Goal: Task Accomplishment & Management: Manage account settings

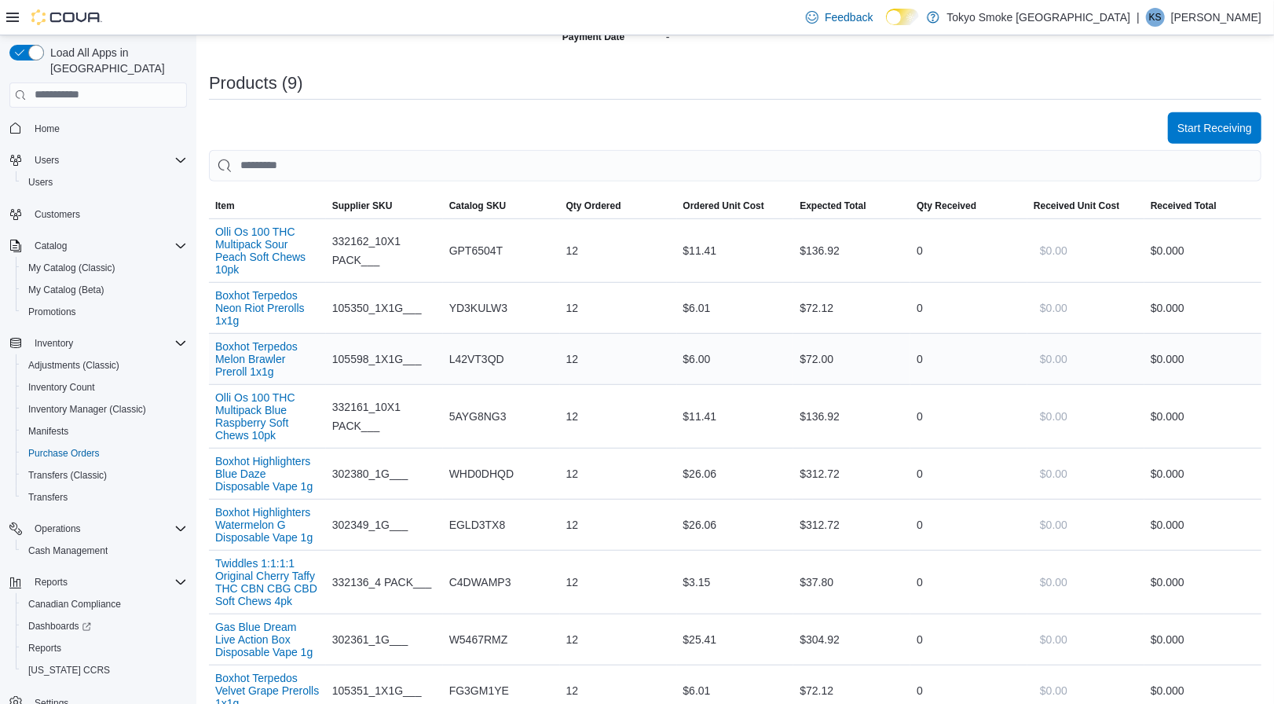
scroll to position [457, 0]
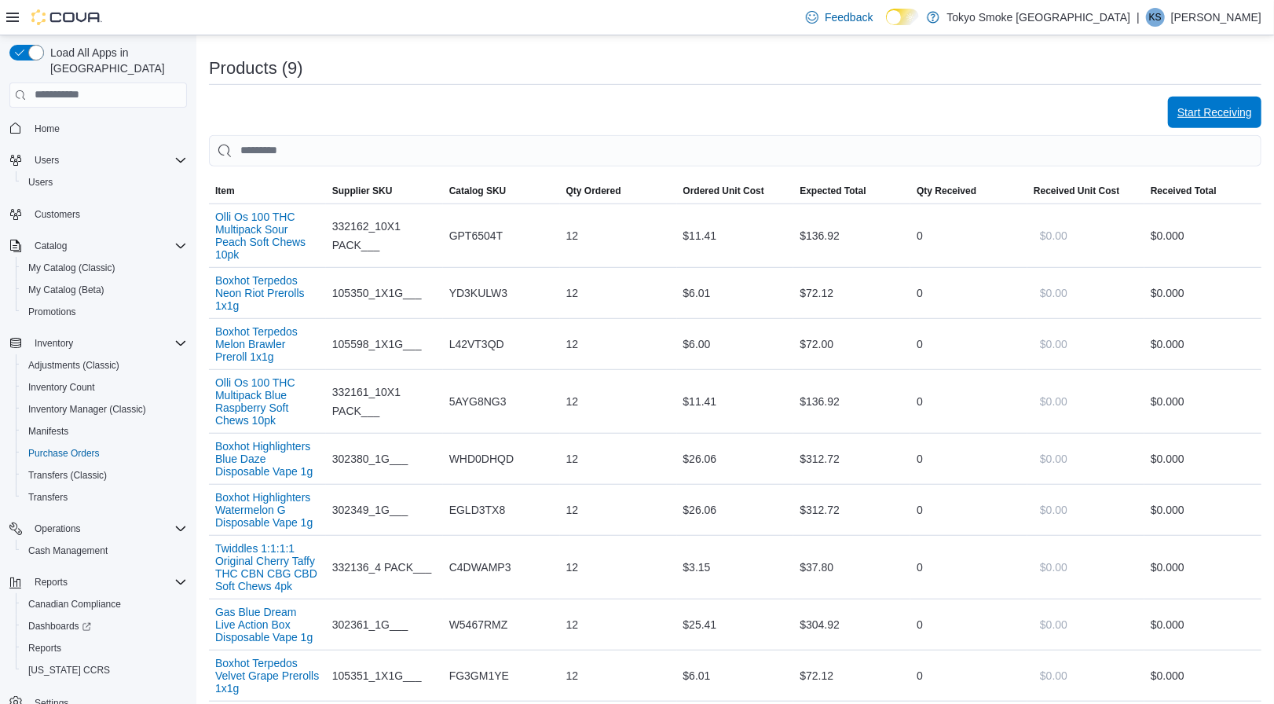
click at [1197, 97] on span "Start Receiving" at bounding box center [1215, 112] width 75 height 31
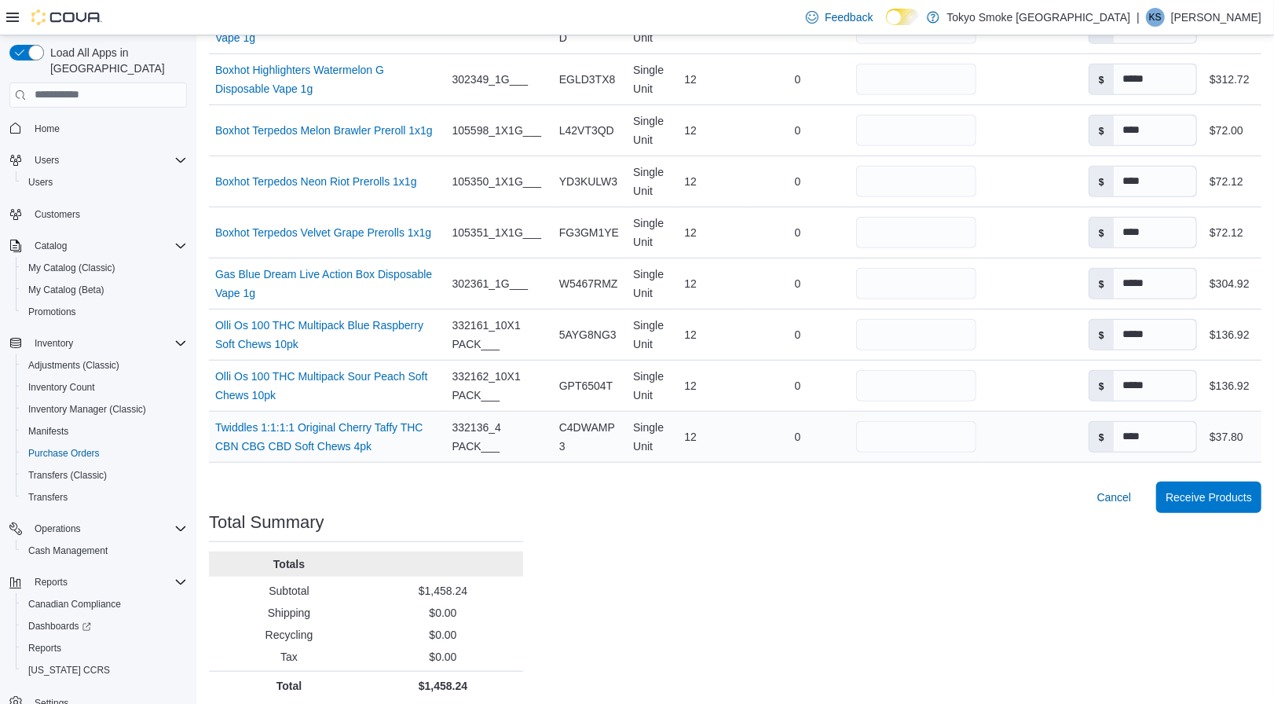
scroll to position [503, 0]
click at [1179, 489] on span "Receive Products" at bounding box center [1209, 497] width 86 height 16
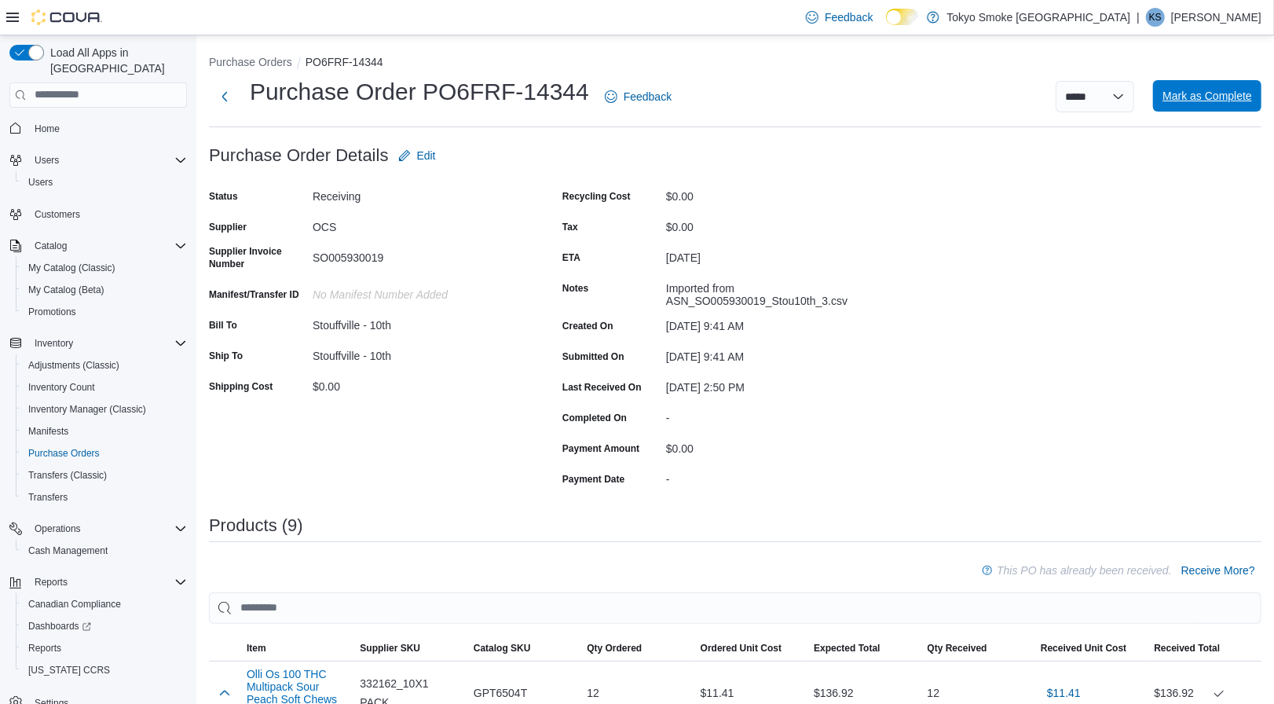
click at [1192, 102] on span "Mark as Complete" at bounding box center [1208, 96] width 90 height 16
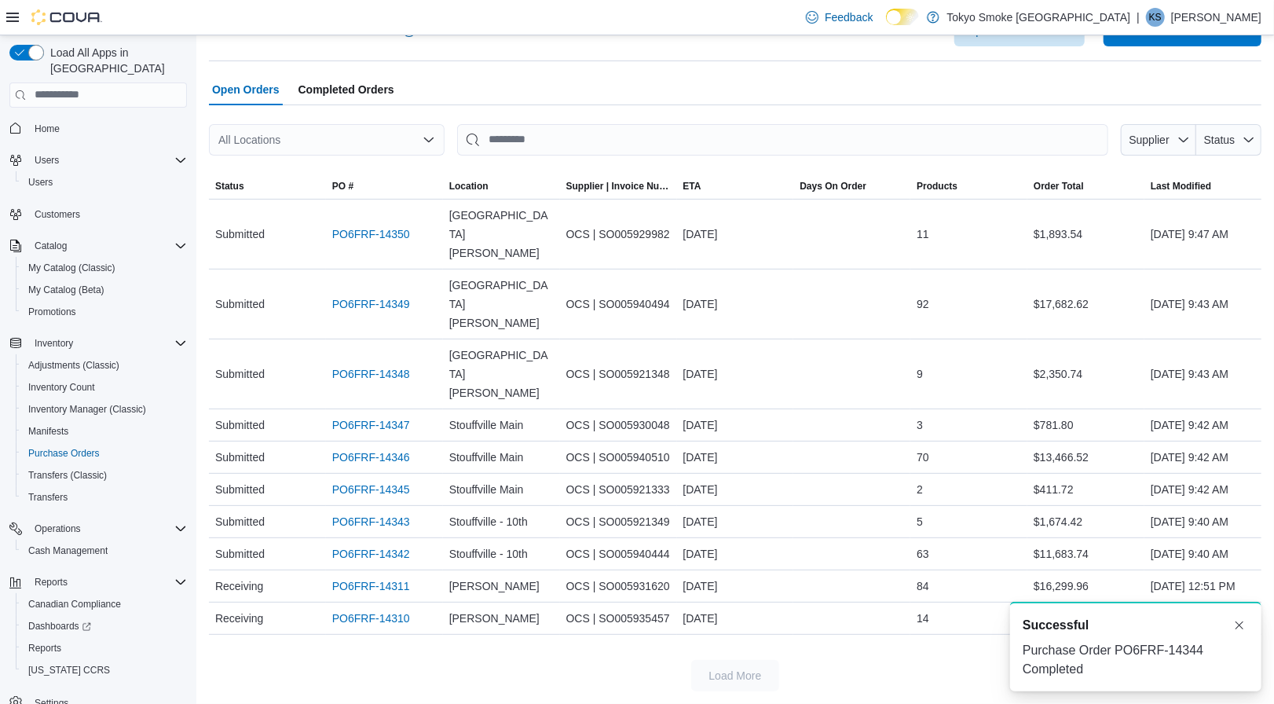
scroll to position [57, 0]
click at [376, 512] on link "PO6FRF-14343" at bounding box center [371, 521] width 78 height 19
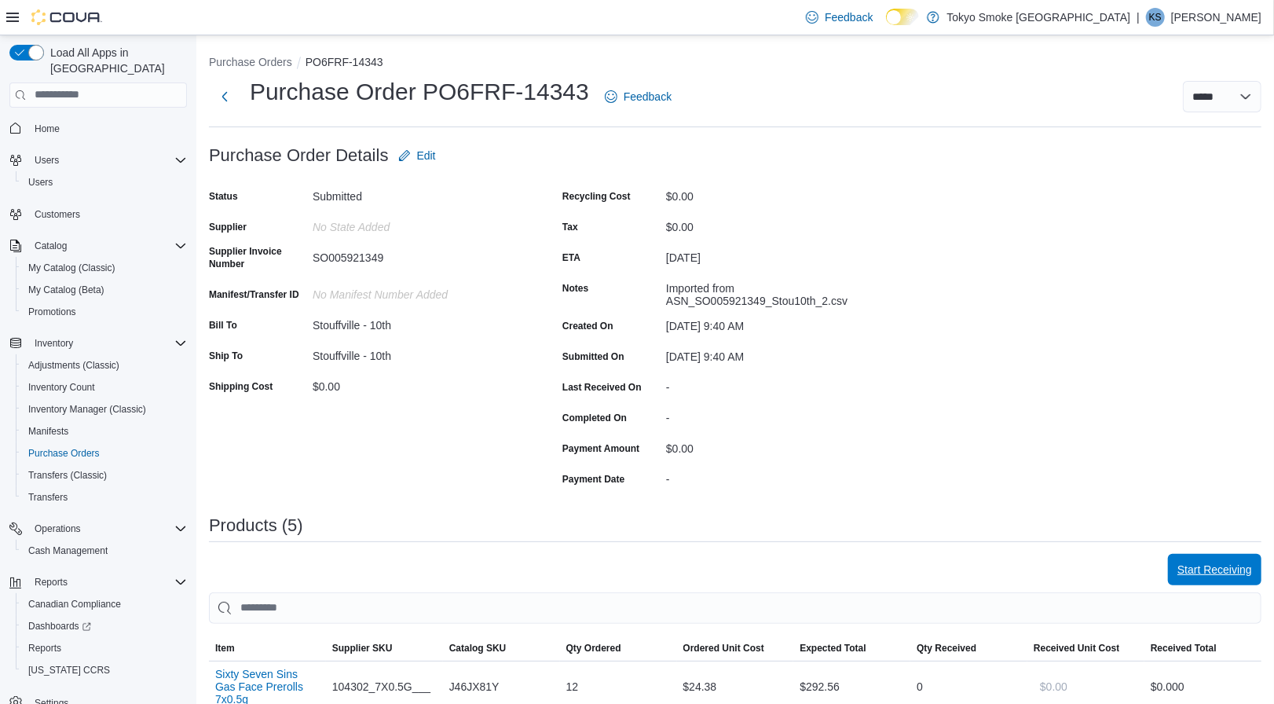
click at [1198, 562] on span "Start Receiving" at bounding box center [1215, 570] width 75 height 16
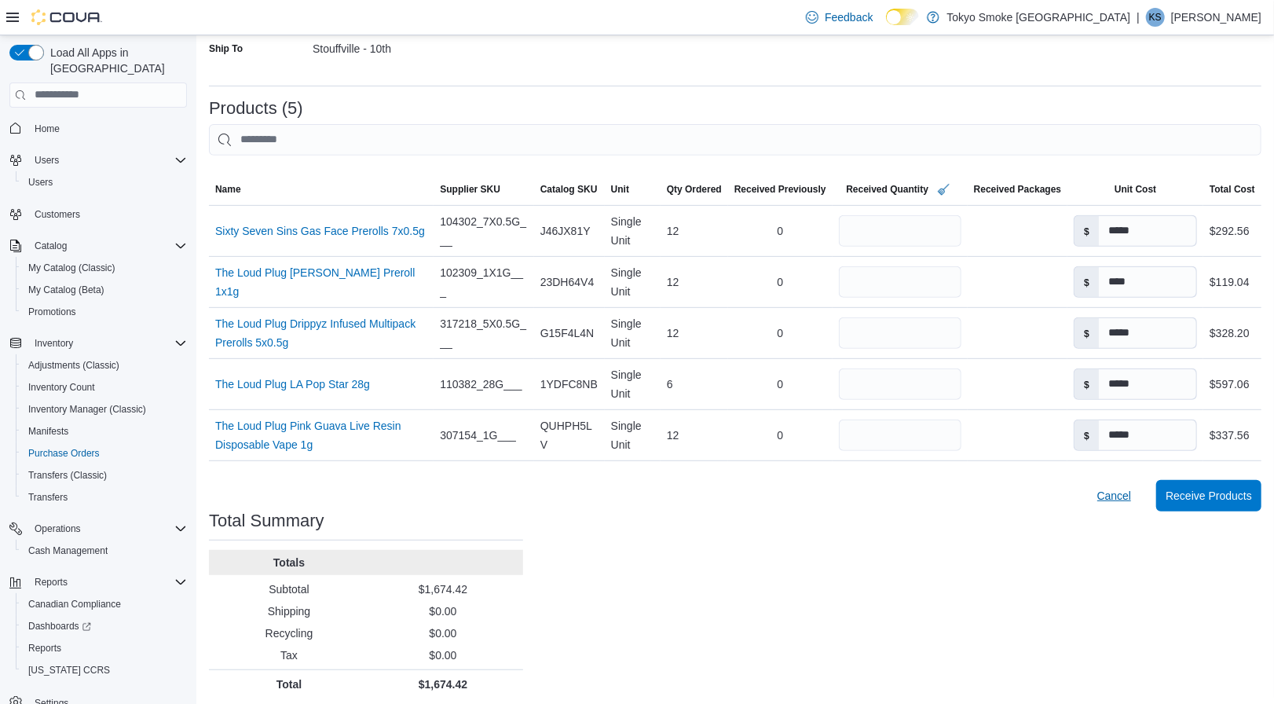
scroll to position [300, 0]
click at [1197, 493] on span "Receive Products" at bounding box center [1209, 496] width 86 height 16
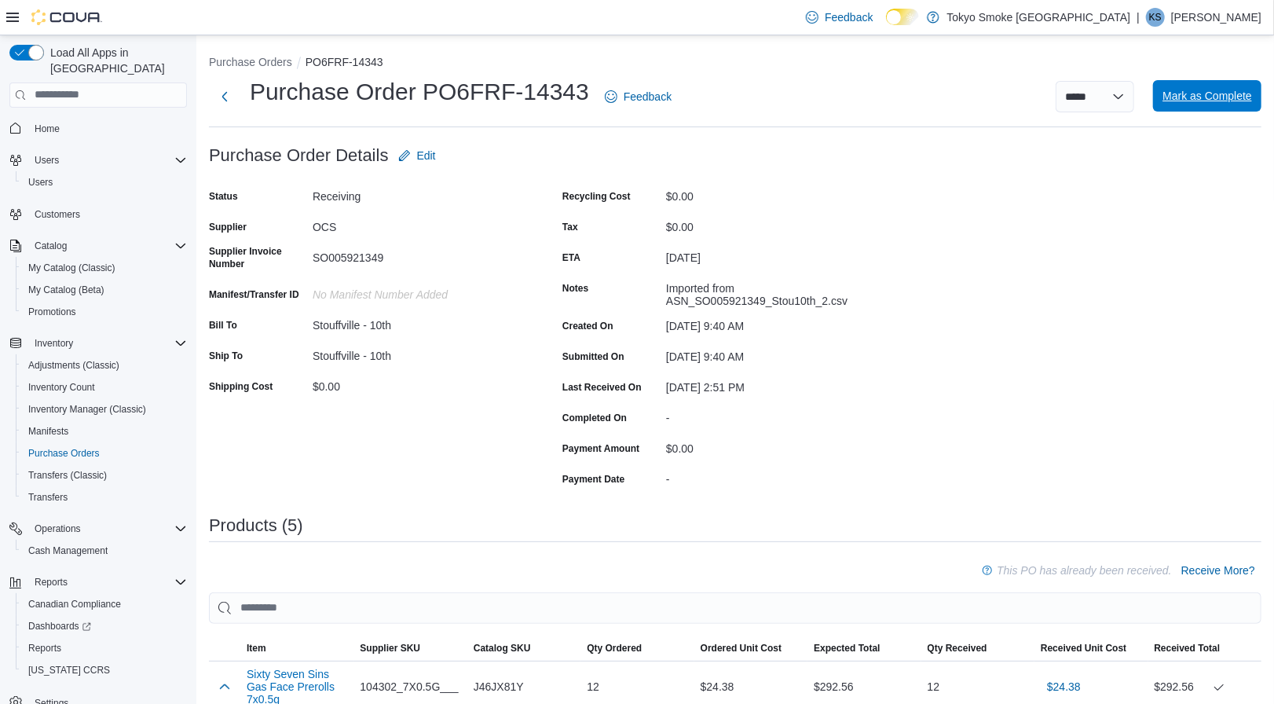
click at [1196, 82] on span "Mark as Complete" at bounding box center [1208, 95] width 90 height 31
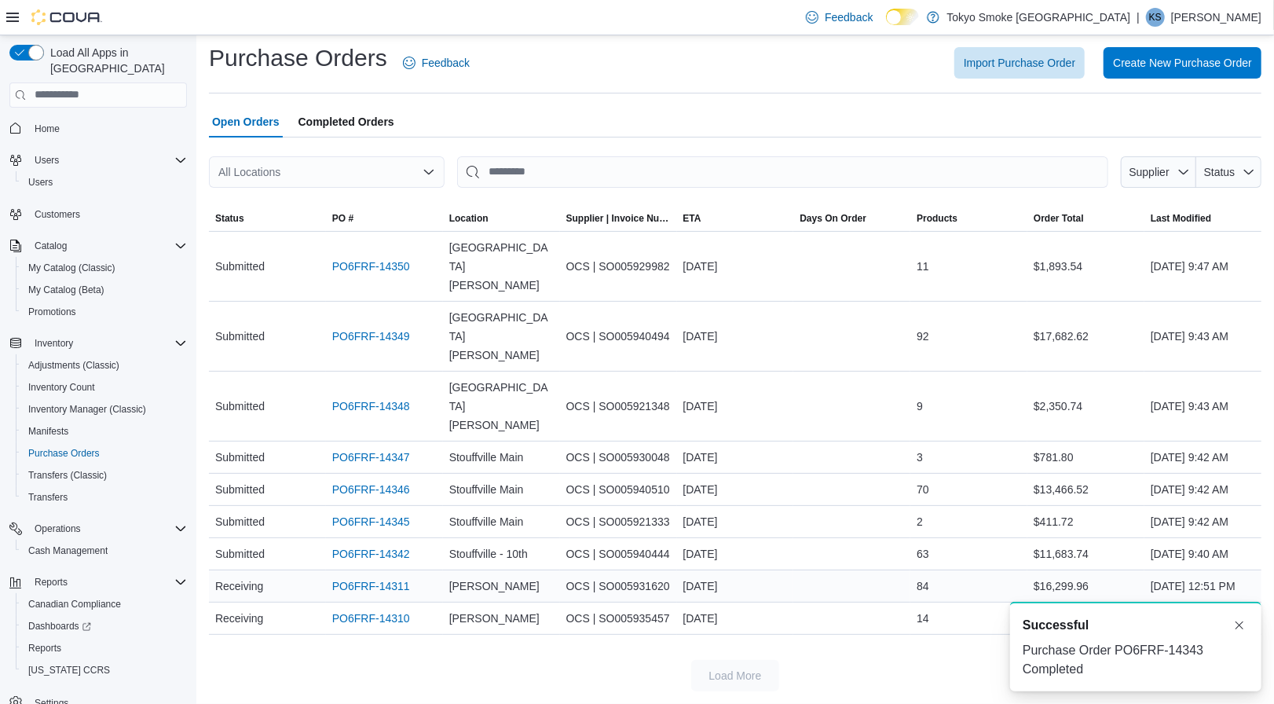
scroll to position [37, 0]
click at [363, 544] on link "PO6FRF-14342" at bounding box center [371, 553] width 78 height 19
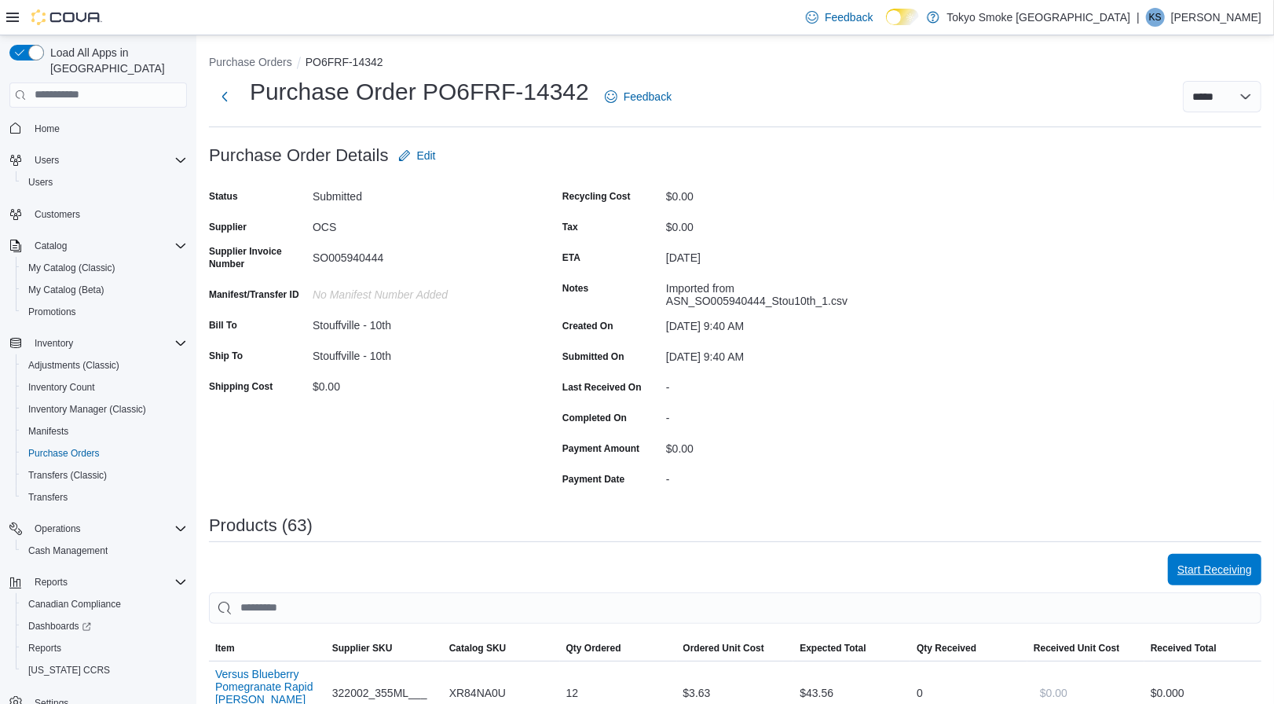
click at [1198, 562] on span "Start Receiving" at bounding box center [1215, 570] width 75 height 16
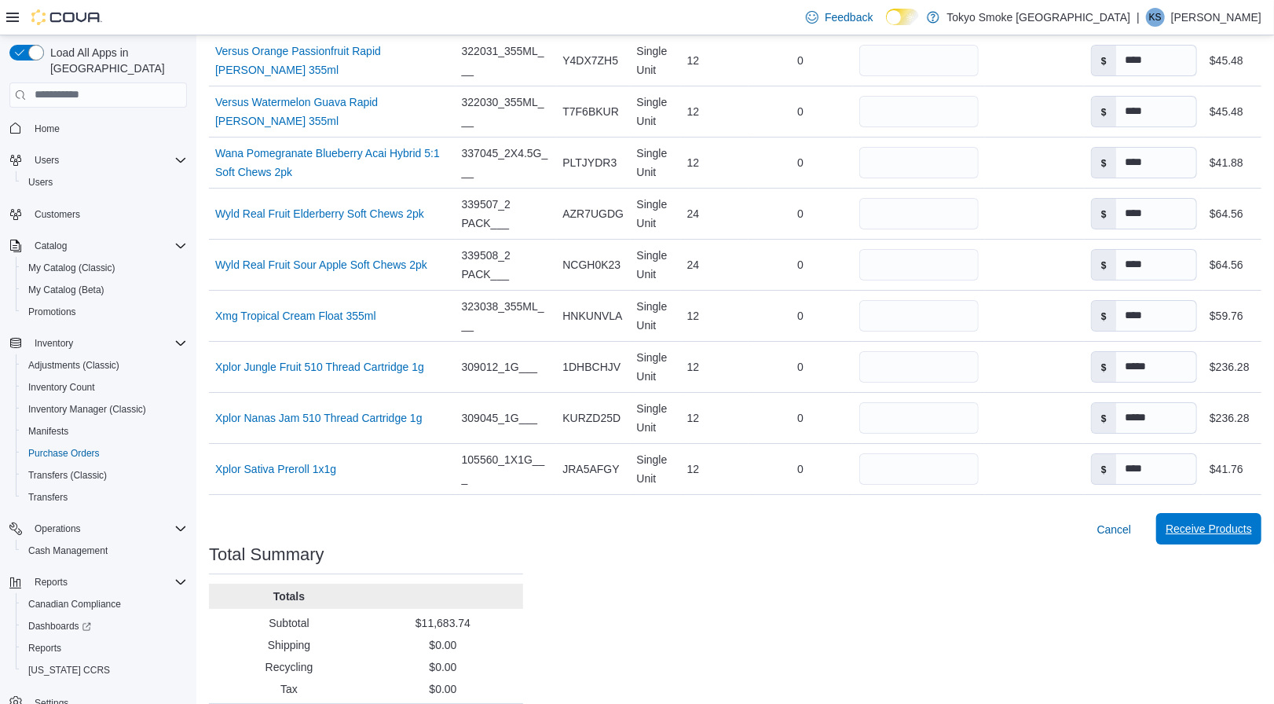
scroll to position [3227, 0]
click at [1240, 515] on span "Receive Products" at bounding box center [1209, 530] width 86 height 31
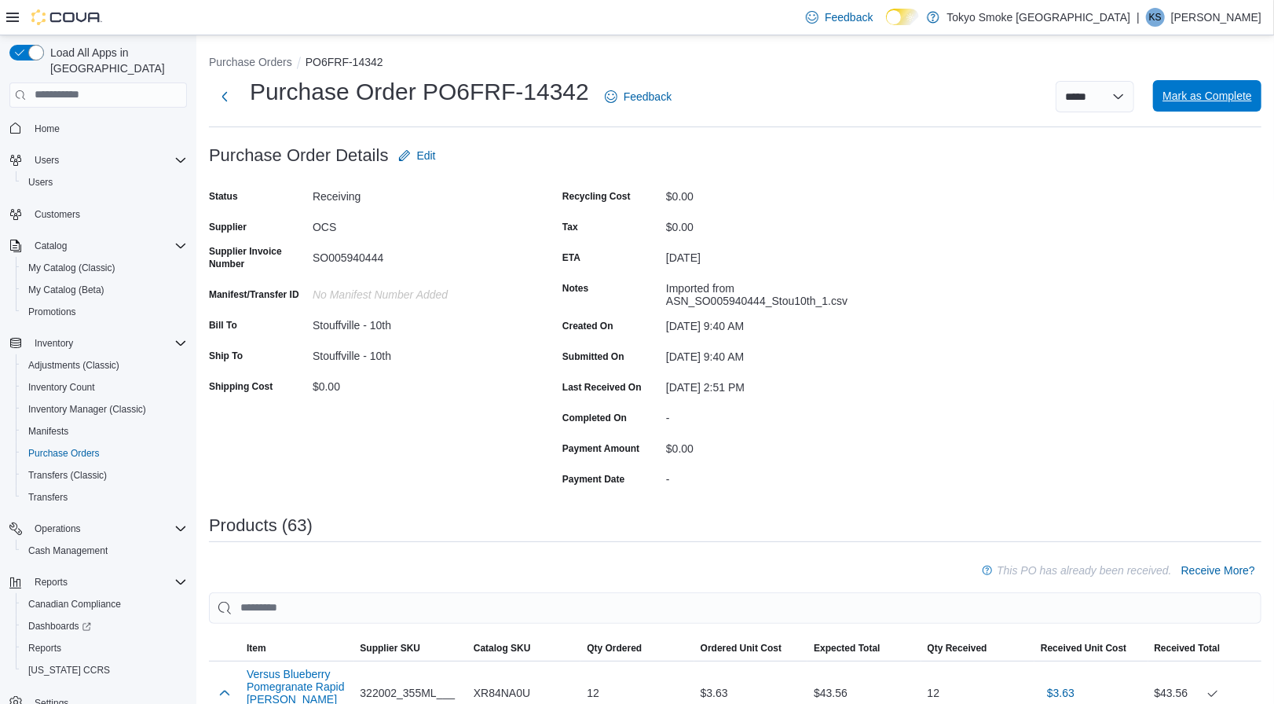
click at [1196, 101] on span "Mark as Complete" at bounding box center [1208, 96] width 90 height 16
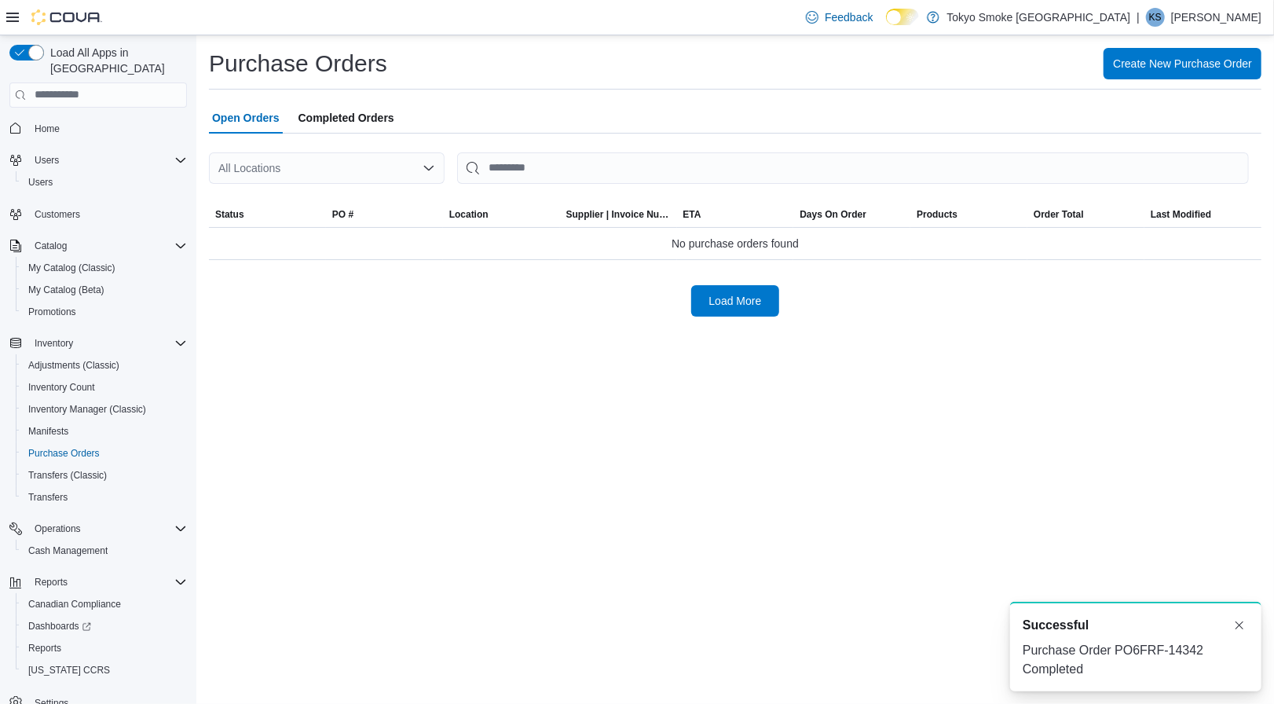
scroll to position [1, 0]
